Goal: Find specific page/section: Find specific page/section

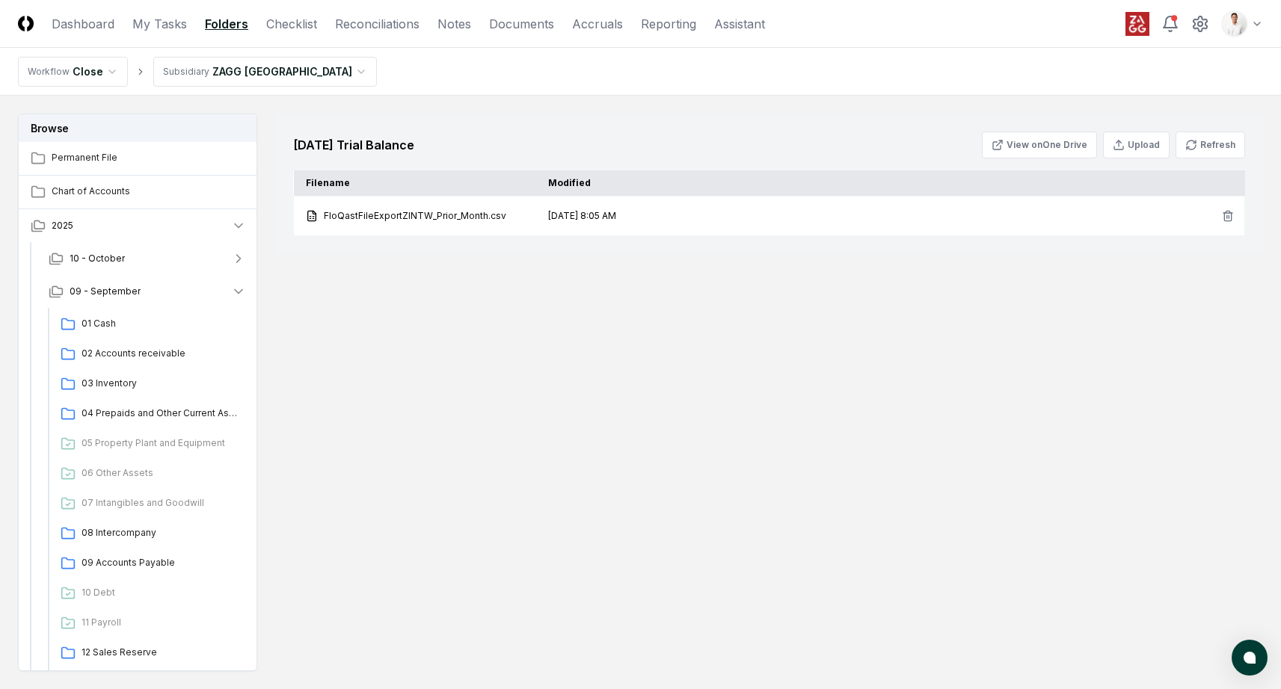
click at [655, 140] on div "September 2025 Trial Balance View on One Drive Upload Refresh" at bounding box center [769, 145] width 952 height 27
click at [396, 354] on div "September 2025 Trial Balance View on One Drive Upload Refresh Filename Modified…" at bounding box center [769, 393] width 988 height 558
click at [664, 330] on div "September 2025 Trial Balance View on One Drive Upload Refresh Filename Modified…" at bounding box center [769, 393] width 988 height 558
click at [651, 156] on div "September 2025 Trial Balance View on One Drive Upload Refresh" at bounding box center [769, 145] width 952 height 27
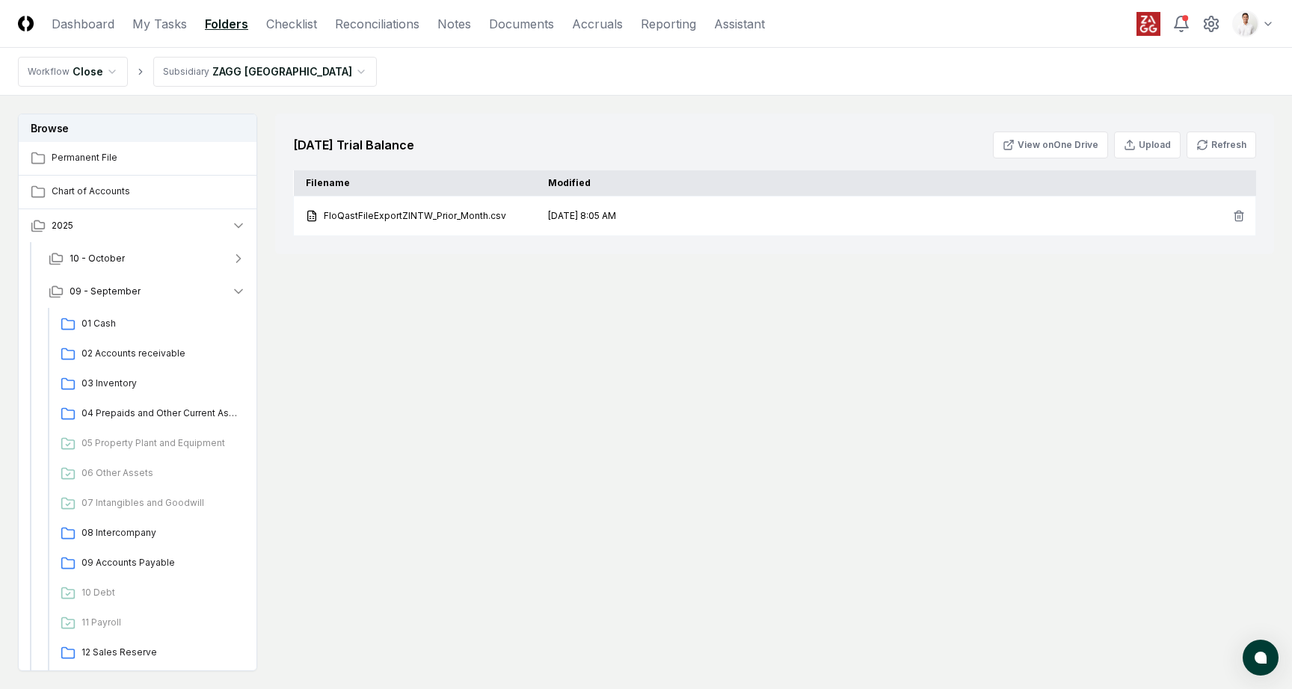
click at [1239, 19] on html "CloseCore Dashboard My Tasks Folders Checklist Reconciliations Notes Documents …" at bounding box center [646, 389] width 1292 height 778
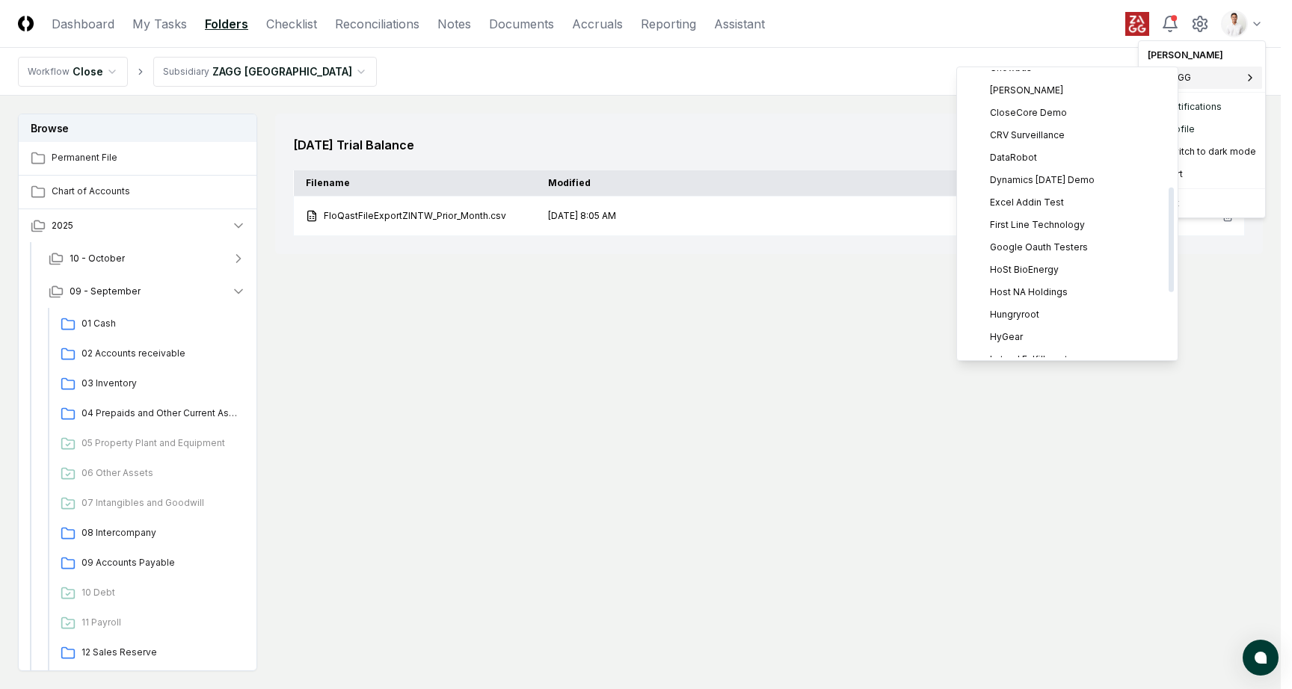
scroll to position [498, 0]
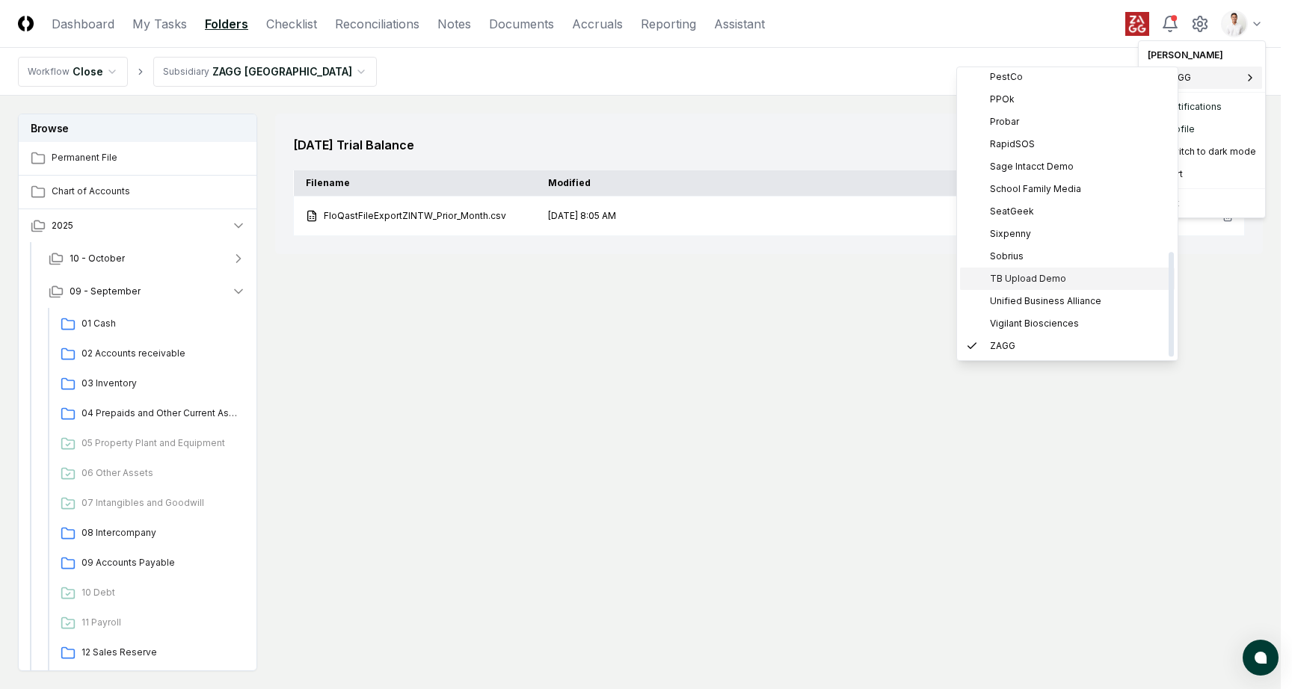
click at [1039, 272] on span "TB Upload Demo" at bounding box center [1028, 278] width 76 height 13
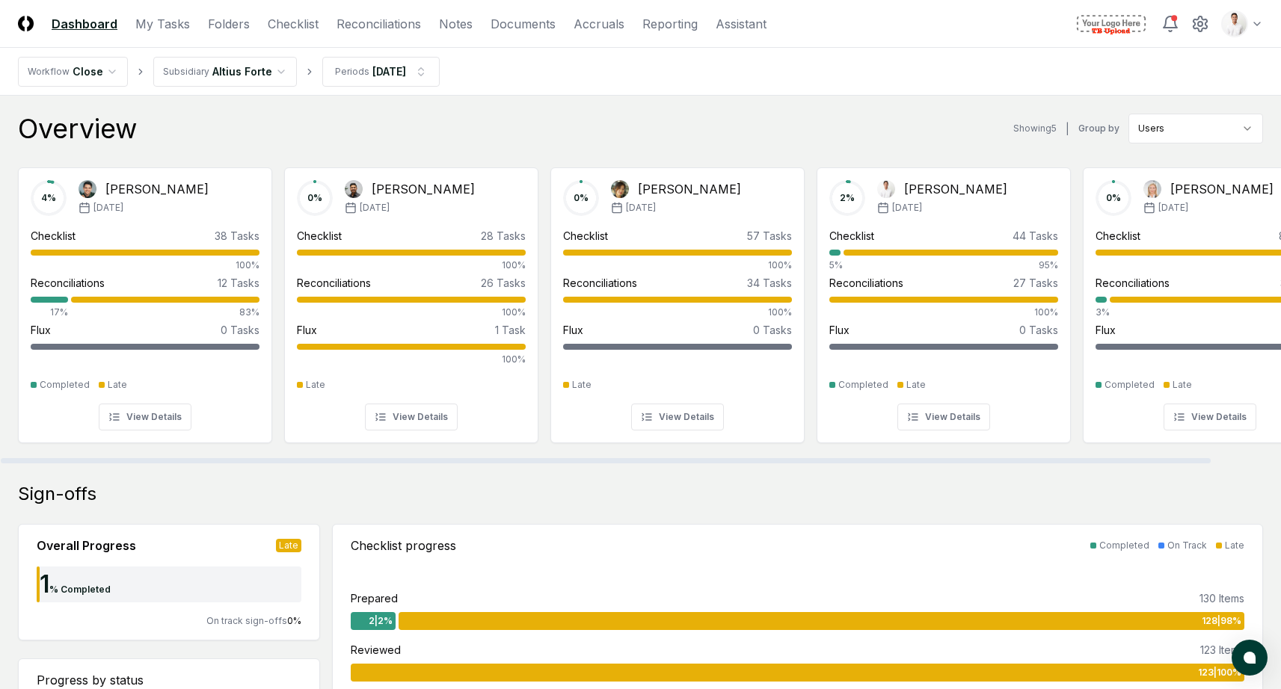
click at [376, 143] on div "Overview Showing 5 | Group by Users" at bounding box center [640, 129] width 1245 height 30
click at [237, 31] on link "Folders" at bounding box center [229, 24] width 42 height 18
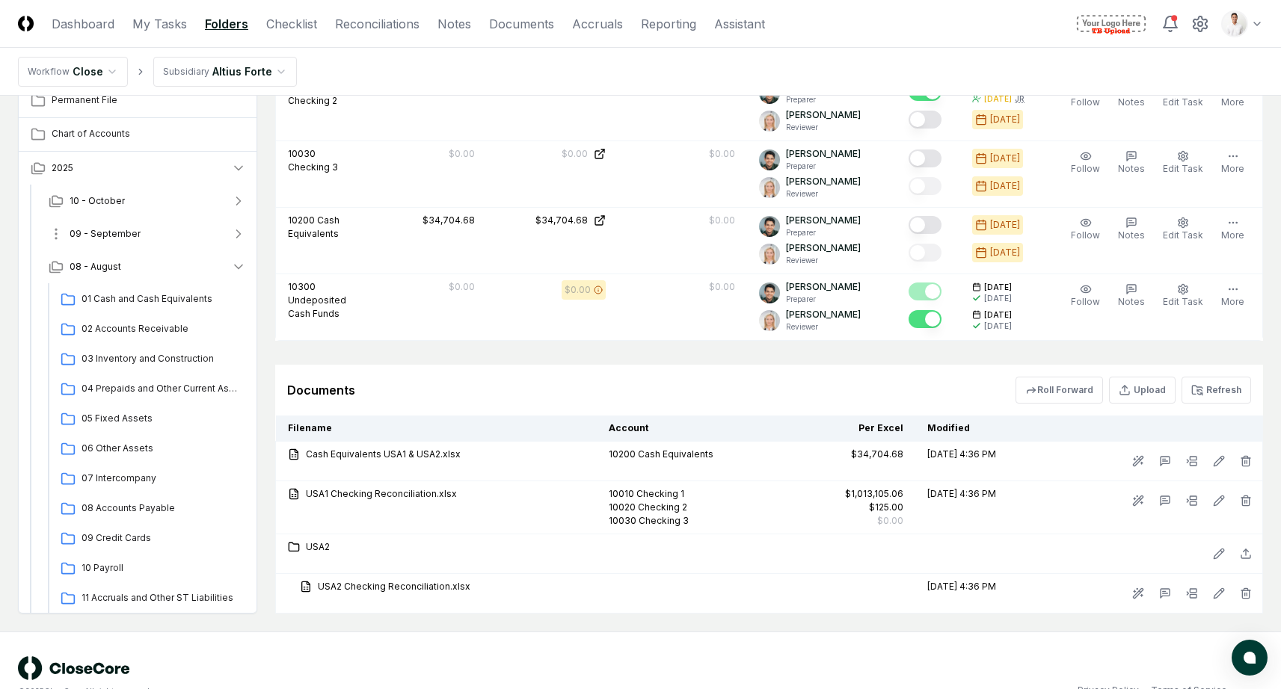
click at [165, 242] on button "09 - September" at bounding box center [147, 234] width 221 height 33
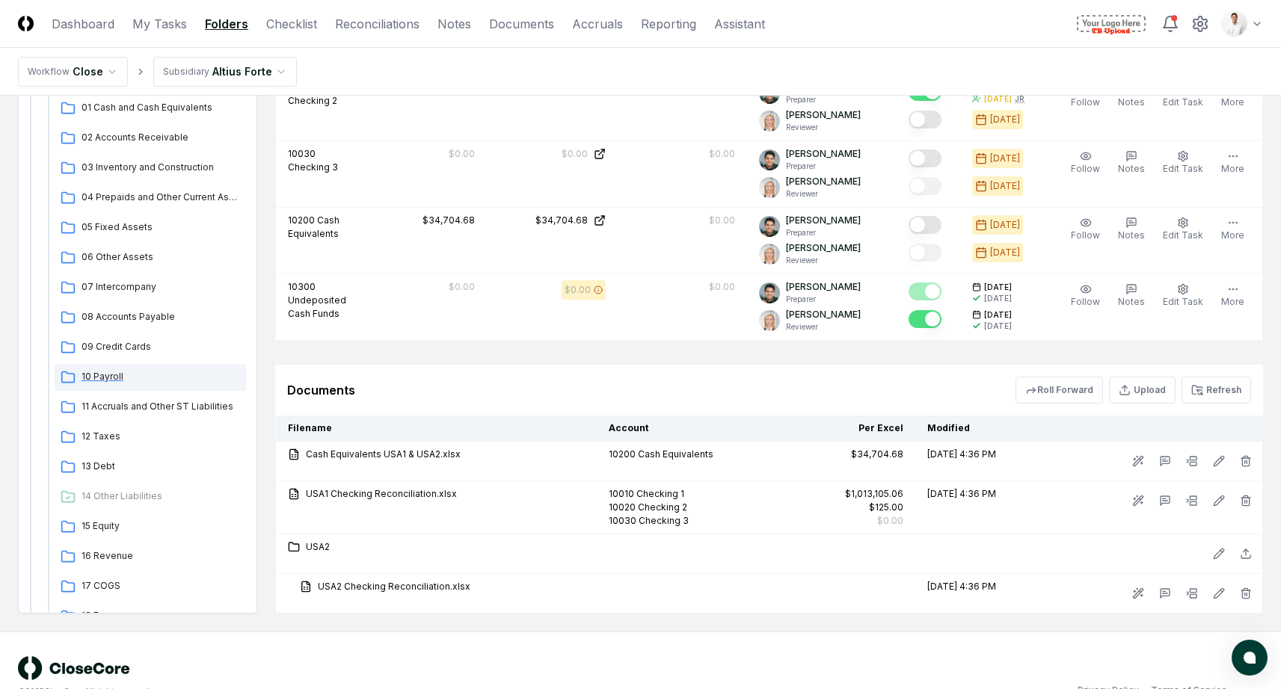
scroll to position [1193, 0]
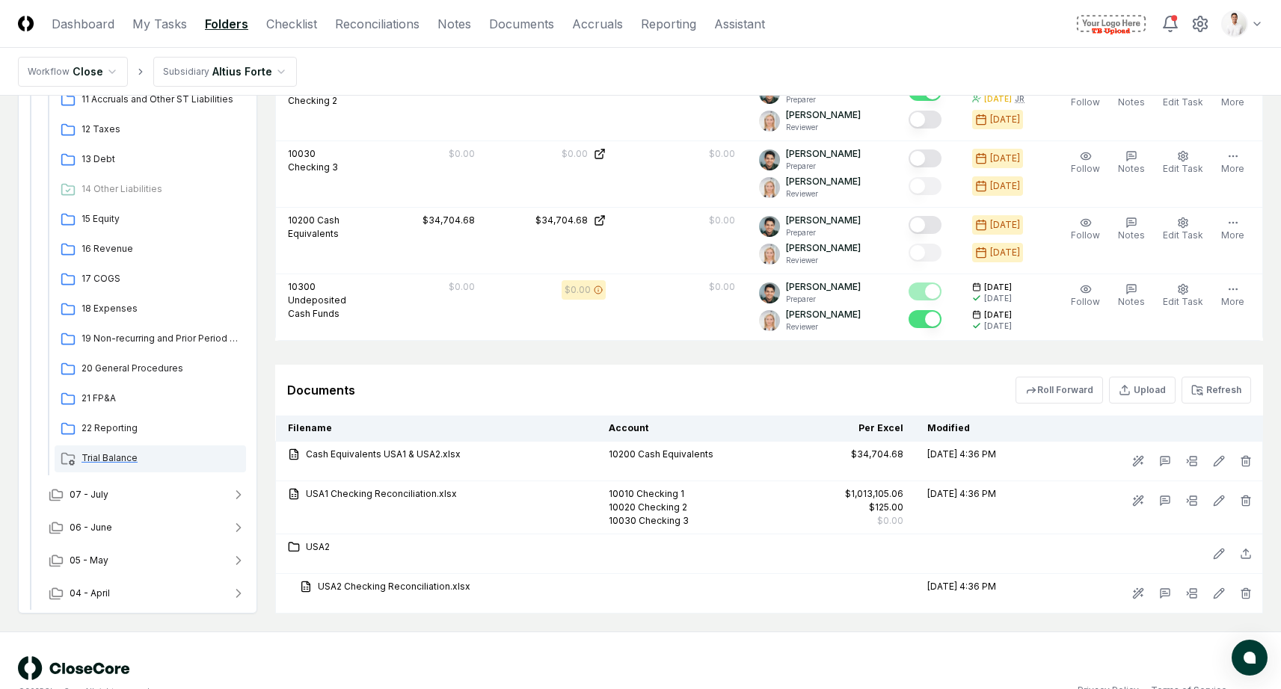
click at [132, 447] on div "Trial Balance" at bounding box center [150, 459] width 191 height 27
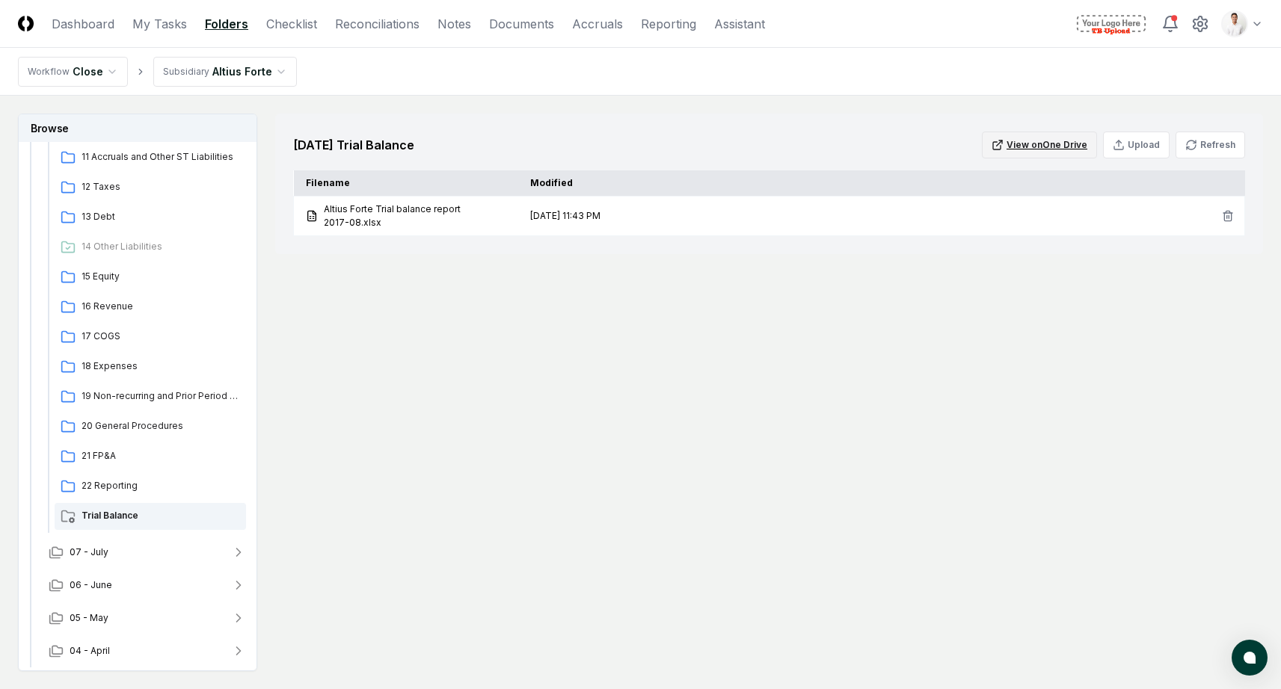
click at [1054, 141] on button "View on One Drive" at bounding box center [1039, 145] width 115 height 27
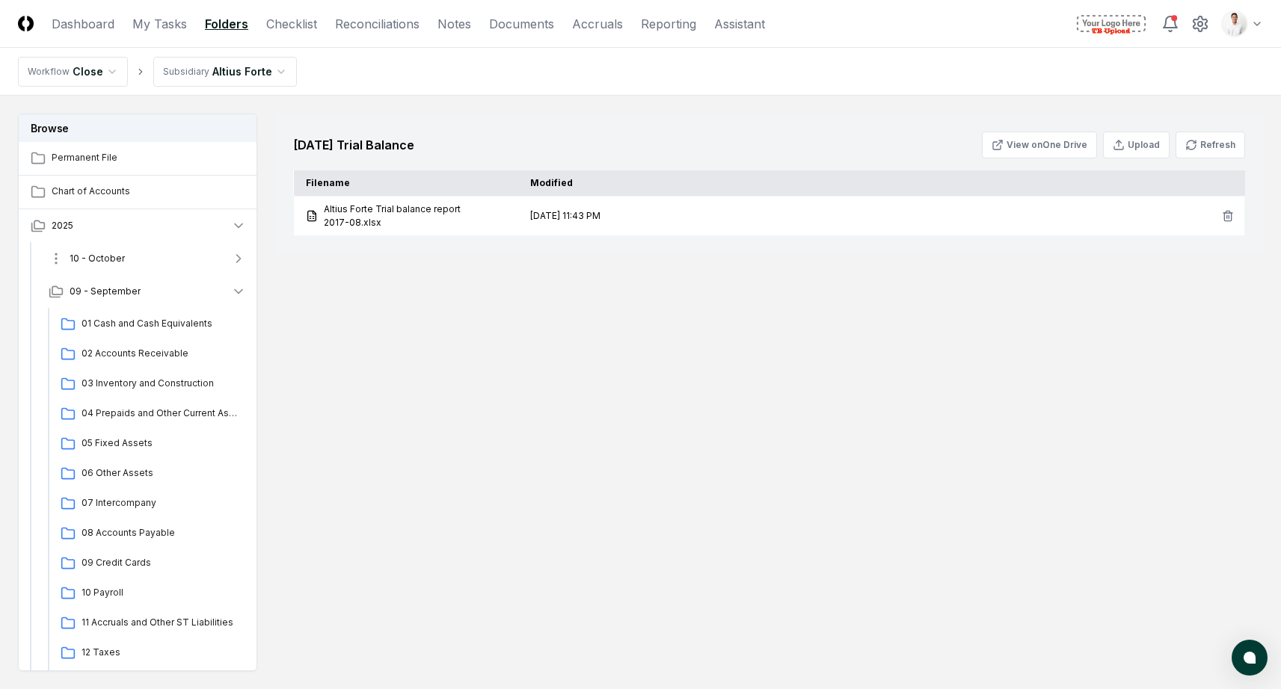
click at [87, 248] on button "10 - October" at bounding box center [147, 258] width 221 height 33
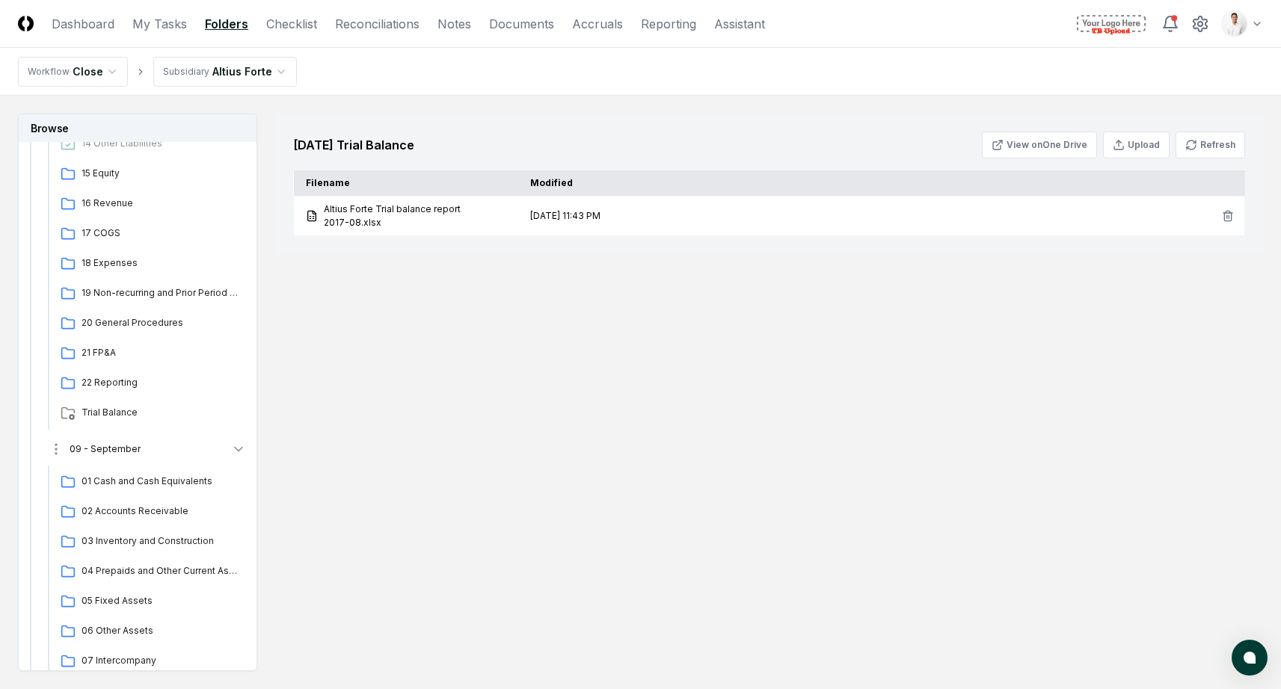
scroll to position [622, 0]
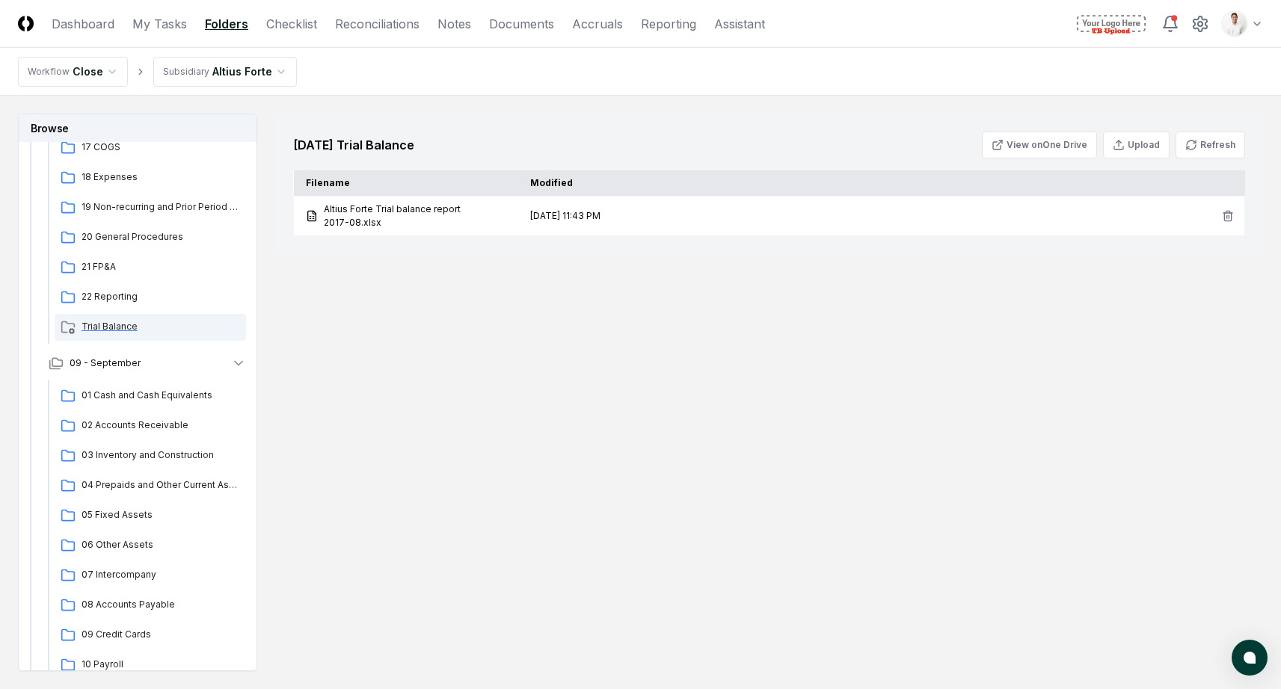
click at [114, 337] on div "Trial Balance" at bounding box center [150, 327] width 191 height 27
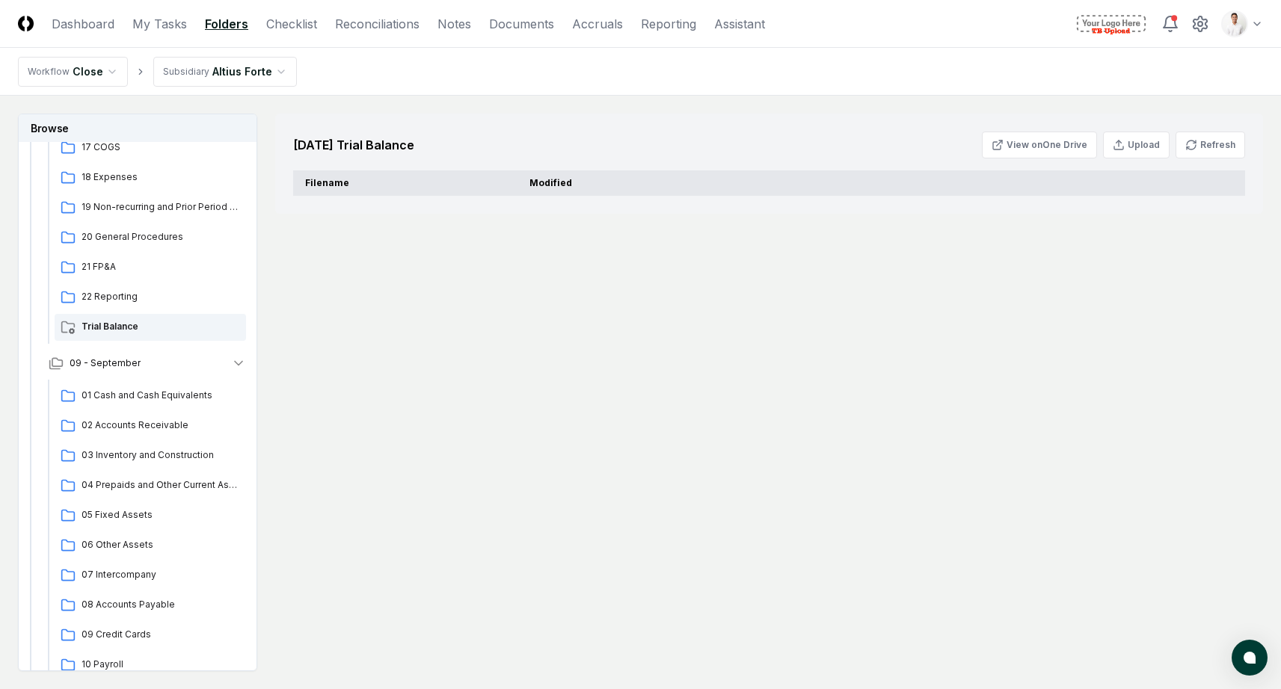
click at [1218, 141] on button "Refresh" at bounding box center [1210, 145] width 70 height 27
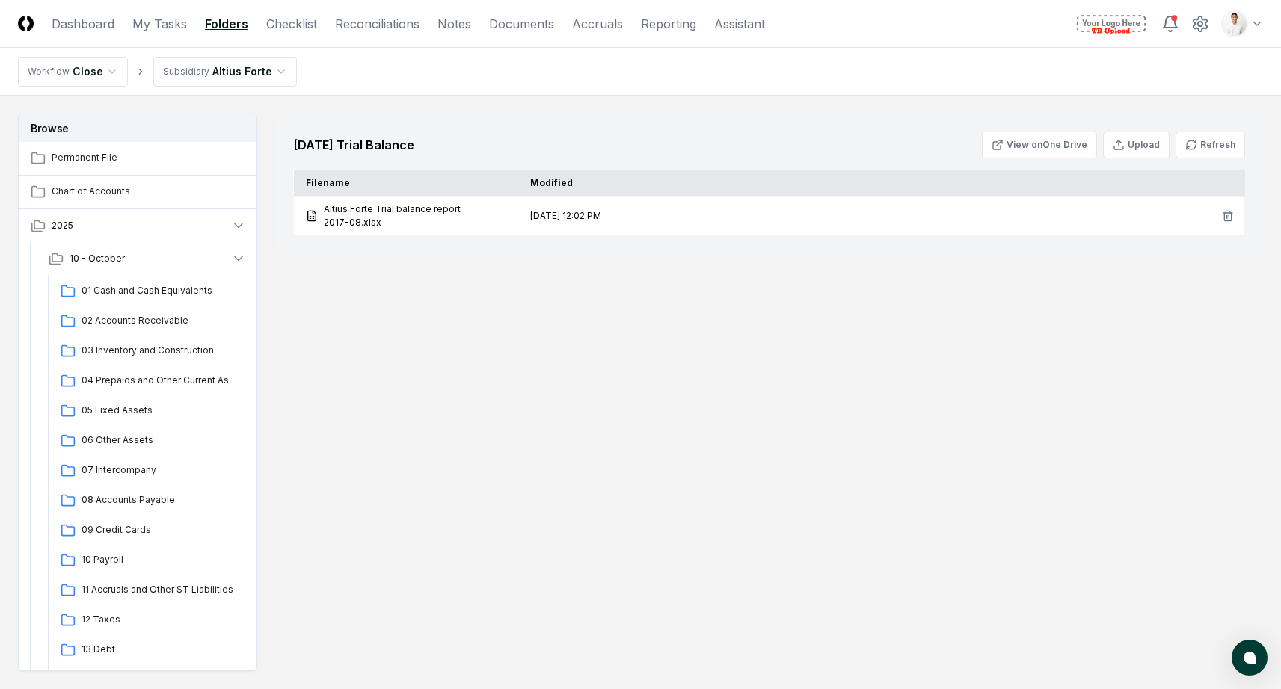
click at [1244, 9] on header "CloseCore Dashboard My Tasks Folders Checklist Reconciliations Notes Documents …" at bounding box center [640, 24] width 1281 height 48
click at [1238, 30] on html "CloseCore Dashboard My Tasks Folders Checklist Reconciliations Notes Documents …" at bounding box center [640, 389] width 1281 height 779
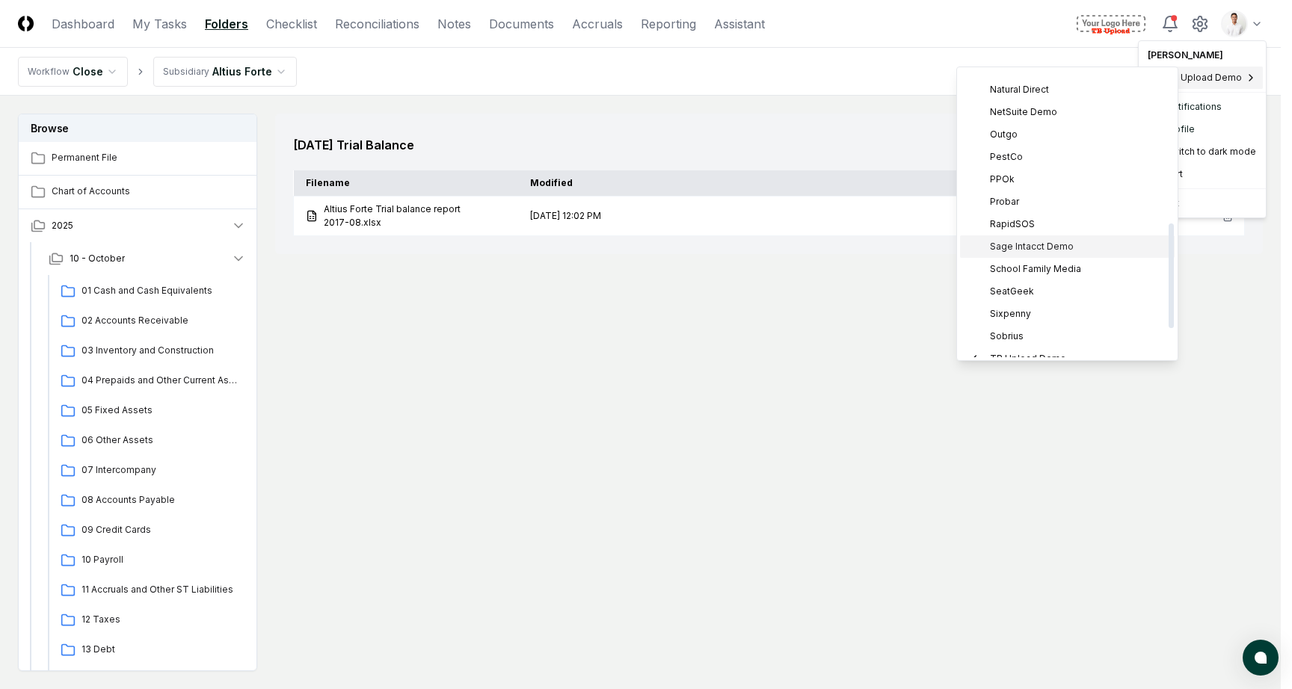
scroll to position [498, 0]
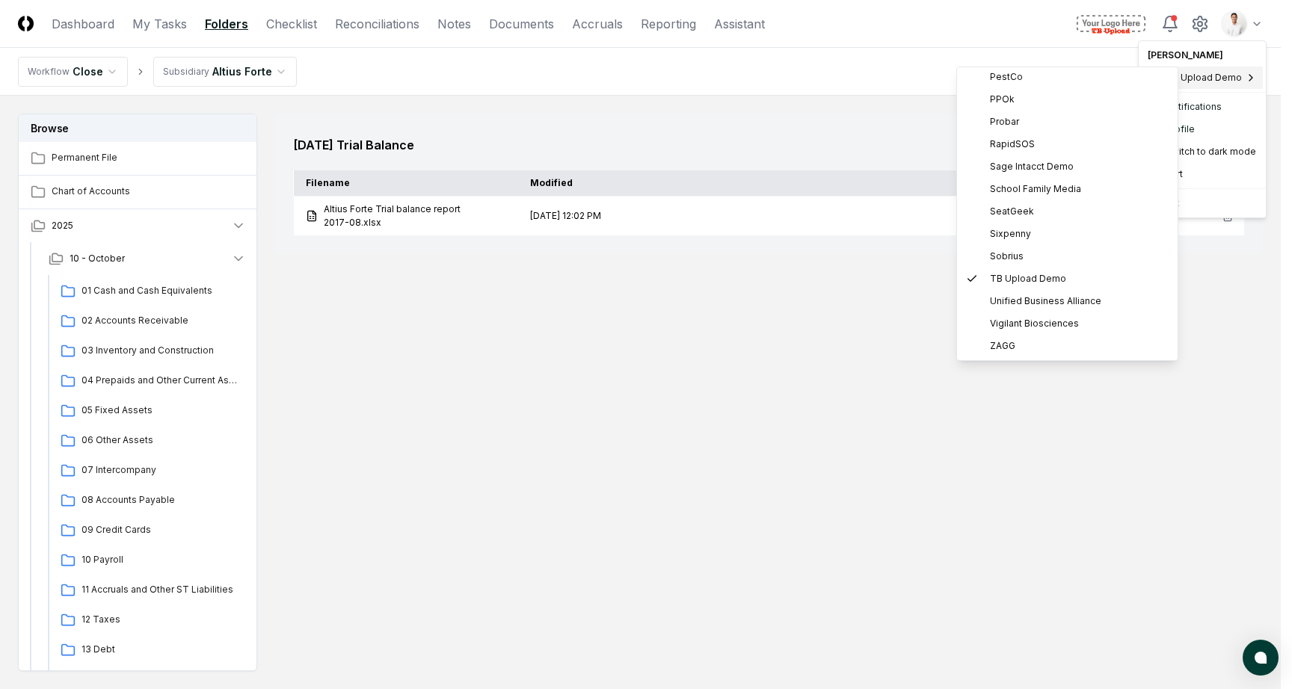
click at [820, 370] on html "CloseCore Dashboard My Tasks Folders Checklist Reconciliations Notes Documents …" at bounding box center [646, 389] width 1292 height 779
